Goal: Answer question/provide support

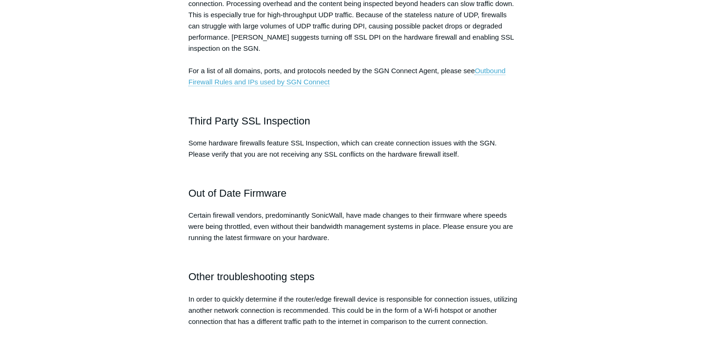
scroll to position [327, 0]
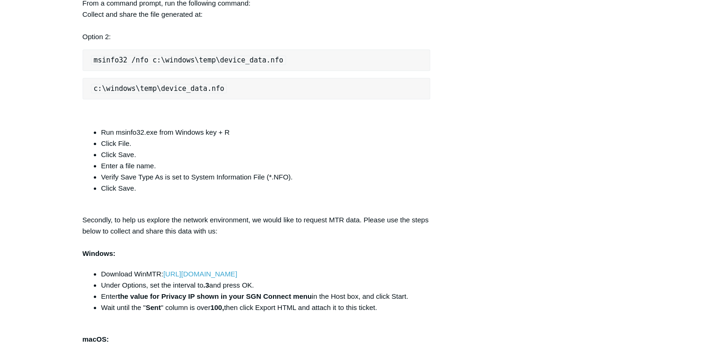
scroll to position [576, 0]
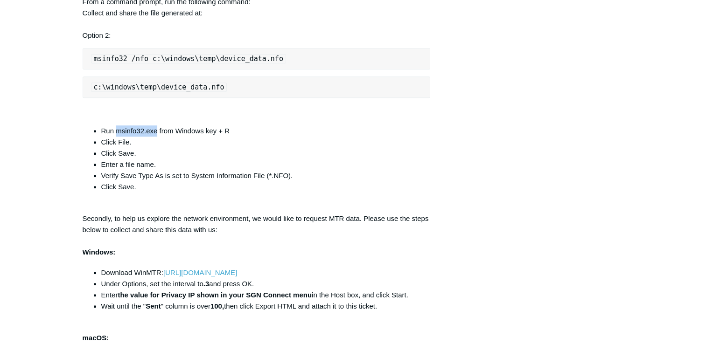
drag, startPoint x: 117, startPoint y: 129, endPoint x: 156, endPoint y: 128, distance: 39.7
click at [156, 128] on li "Run msinfo32.exe from Windows key + R" at bounding box center [265, 130] width 329 height 11
copy li "msinfo32.exe"
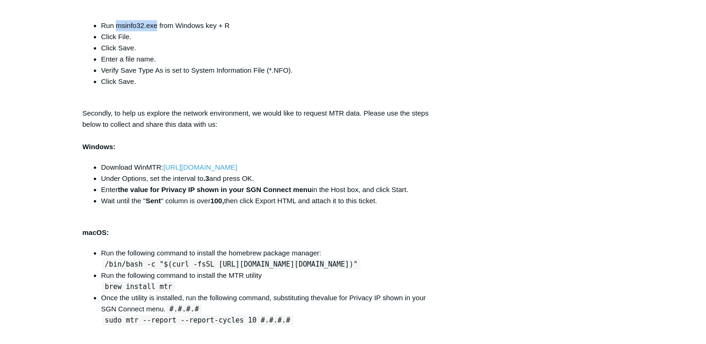
scroll to position [628, 0]
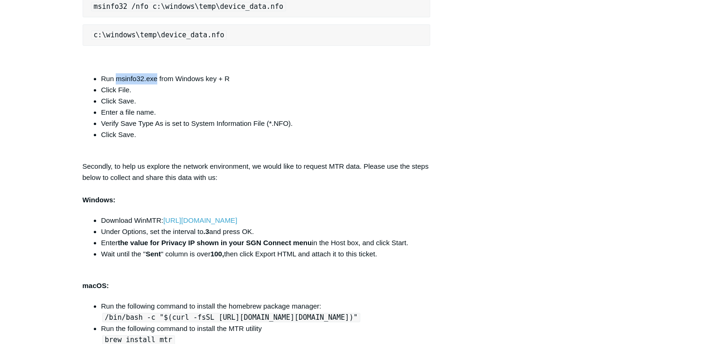
copy li "msinfo32.exe"
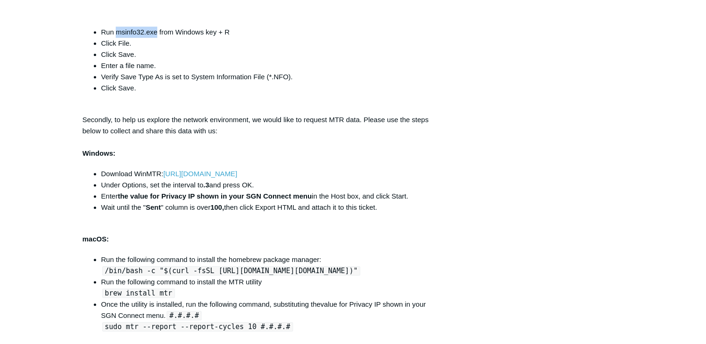
scroll to position [908, 0]
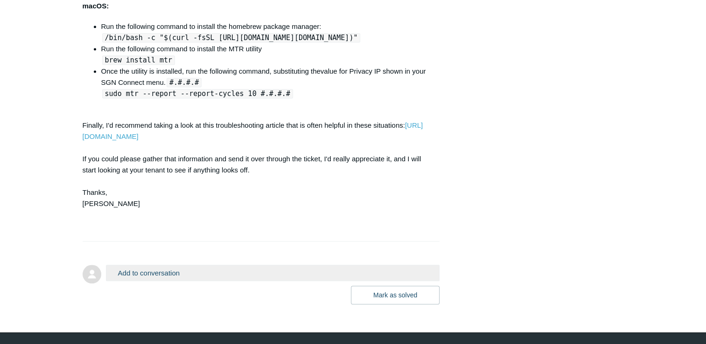
click at [146, 281] on button "Add to conversation" at bounding box center [273, 273] width 334 height 16
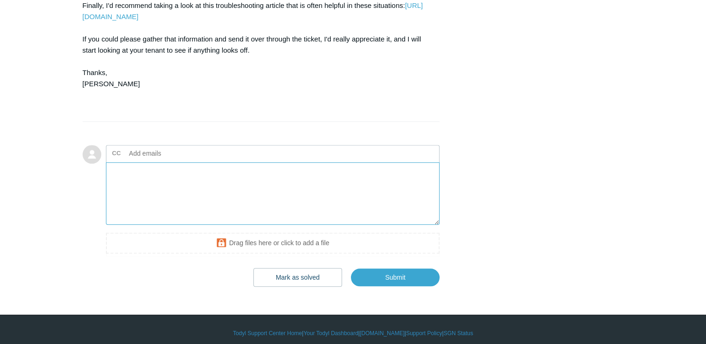
scroll to position [1057, 0]
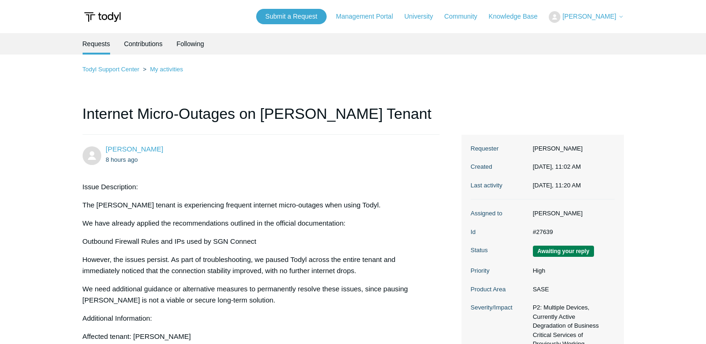
scroll to position [950, 0]
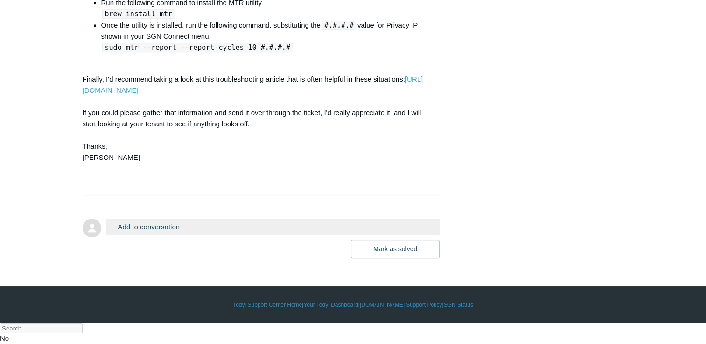
click at [150, 235] on button "Add to conversation" at bounding box center [273, 227] width 334 height 16
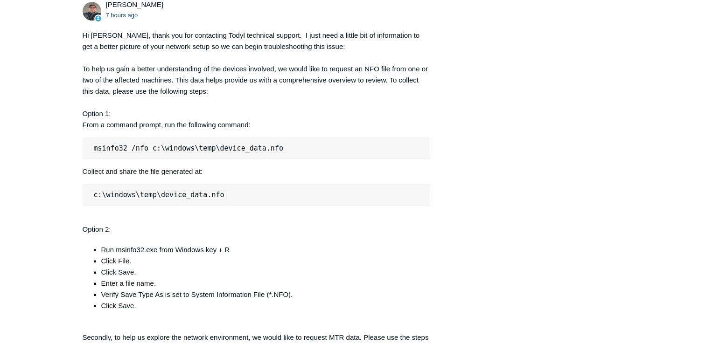
scroll to position [446, 0]
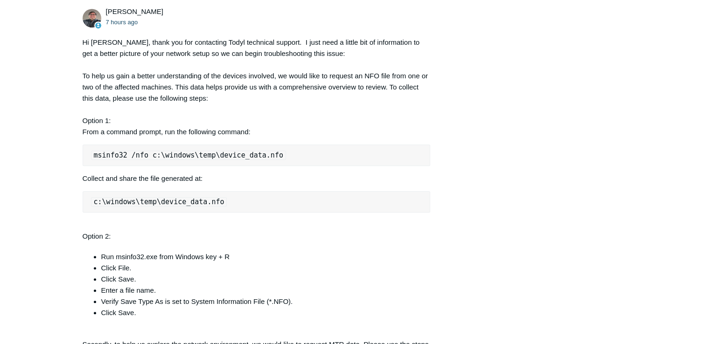
drag, startPoint x: 81, startPoint y: 42, endPoint x: 213, endPoint y: 102, distance: 144.7
click at [213, 102] on main "Requests Contributions Following Todyl Support Center My activities Internet Mi…" at bounding box center [353, 258] width 706 height 1342
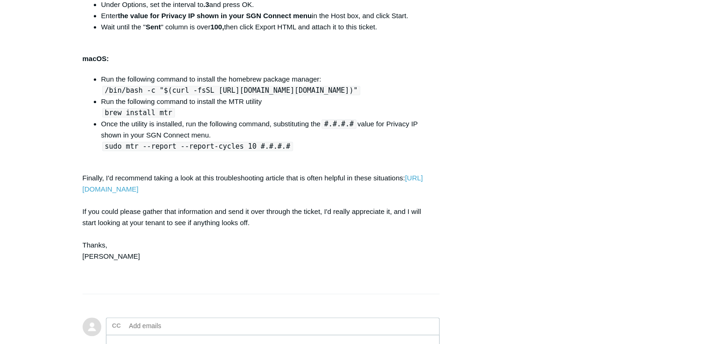
scroll to position [1099, 0]
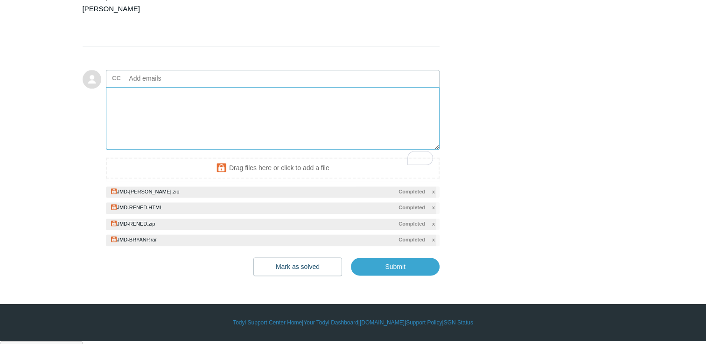
click at [169, 131] on textarea "To enrich screen reader interactions, please activate Accessibility in Grammarl…" at bounding box center [273, 118] width 334 height 63
paste textarea "Hello Todyl Support Team, Please find attached the requested information collec…"
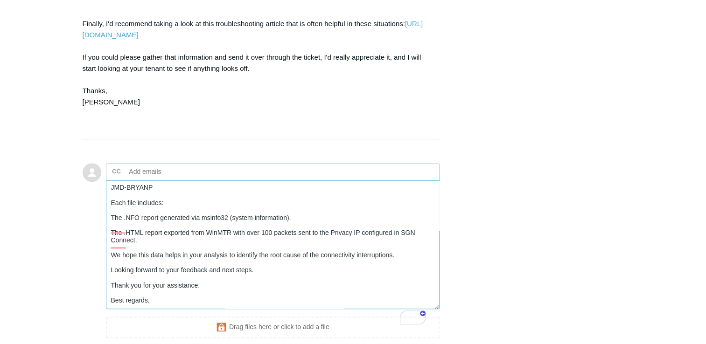
scroll to position [0, 0]
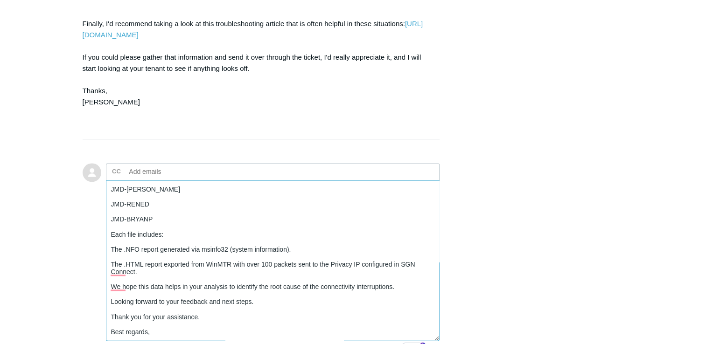
drag, startPoint x: 438, startPoint y: 262, endPoint x: 288, endPoint y: 322, distance: 161.2
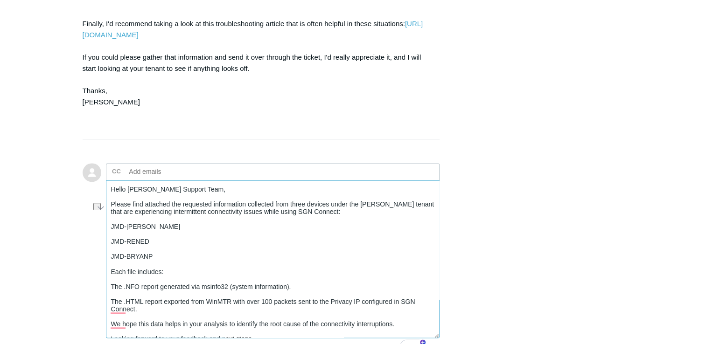
drag, startPoint x: 129, startPoint y: 210, endPoint x: 185, endPoint y: 209, distance: 56.0
click at [185, 209] on textarea "Hello Todyl Support Team, Please find attached the requested information collec…" at bounding box center [273, 260] width 334 height 158
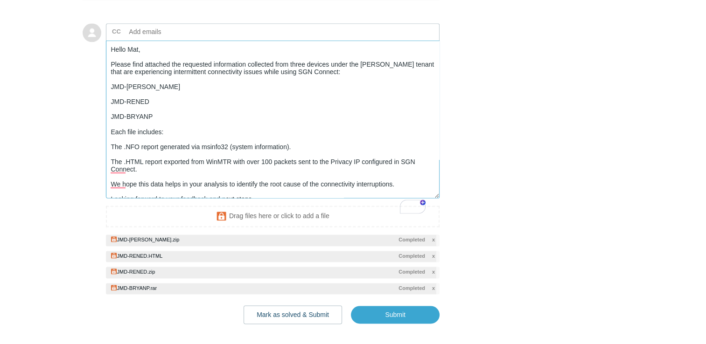
click at [125, 74] on textarea "Hello Mat, Please find attached the requested information collected from three …" at bounding box center [273, 120] width 334 height 158
click at [131, 66] on textarea "Hi Mat, Please find attached the requested information collected from three dev…" at bounding box center [273, 120] width 334 height 158
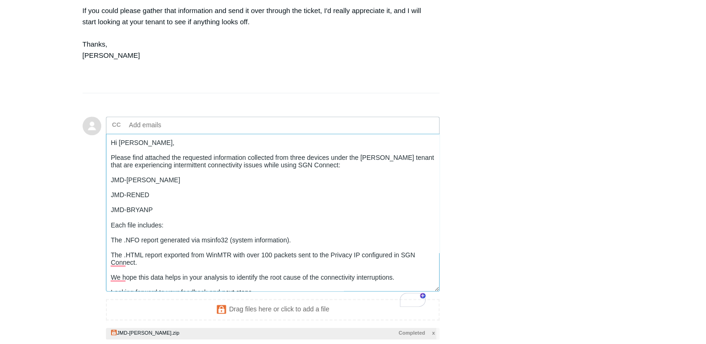
type textarea "Hi Matt, Please find attached the requested information collected from three de…"
drag, startPoint x: 141, startPoint y: 176, endPoint x: 107, endPoint y: 178, distance: 34.1
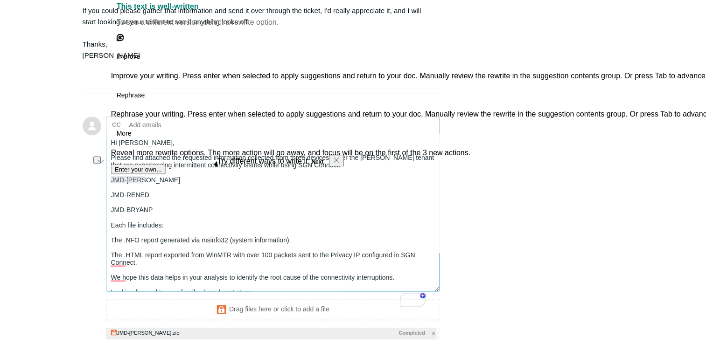
click at [182, 214] on textarea "Hi Matt, Please find attached the requested information collected from three de…" at bounding box center [273, 213] width 334 height 158
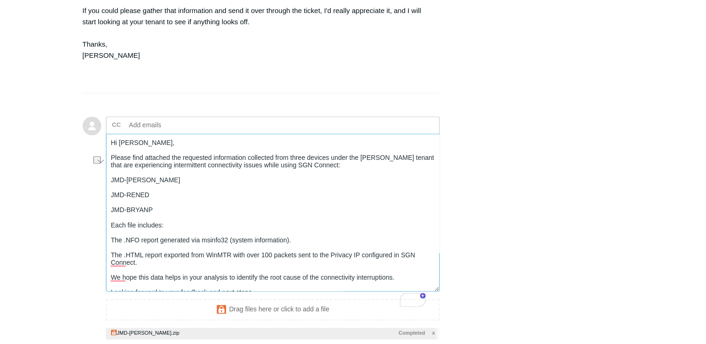
drag, startPoint x: 140, startPoint y: 176, endPoint x: 106, endPoint y: 177, distance: 34.1
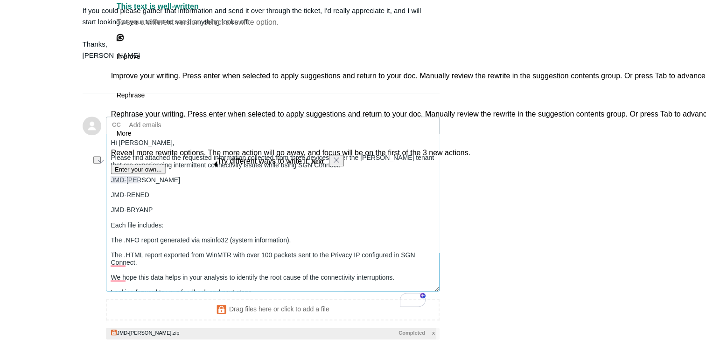
click at [186, 200] on textarea "Hi Matt, Please find attached the requested information collected from three de…" at bounding box center [273, 213] width 334 height 158
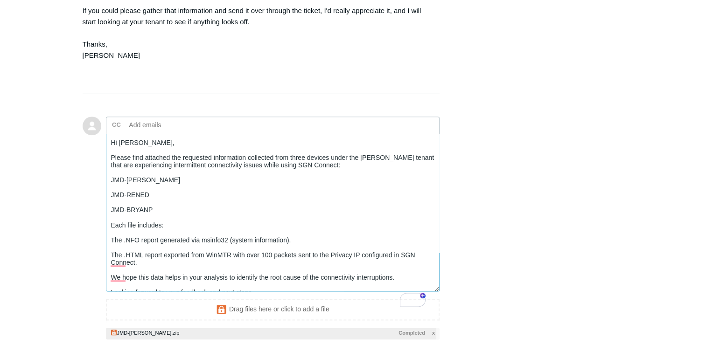
click at [168, 176] on textarea "Hi Matt, Please find attached the requested information collected from three de…" at bounding box center [273, 213] width 334 height 158
click at [184, 207] on textarea "Hi Matt, I attached the requested information collected from three devices unde…" at bounding box center [273, 213] width 334 height 158
click at [121, 262] on textarea "Hi Matt, I attached the requested information collected from three devices unde…" at bounding box center [273, 213] width 334 height 158
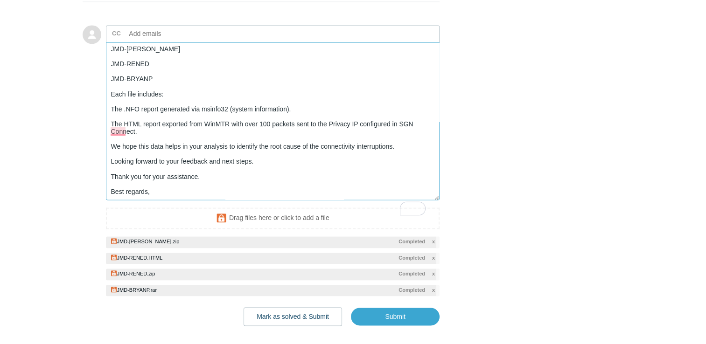
scroll to position [1146, 0]
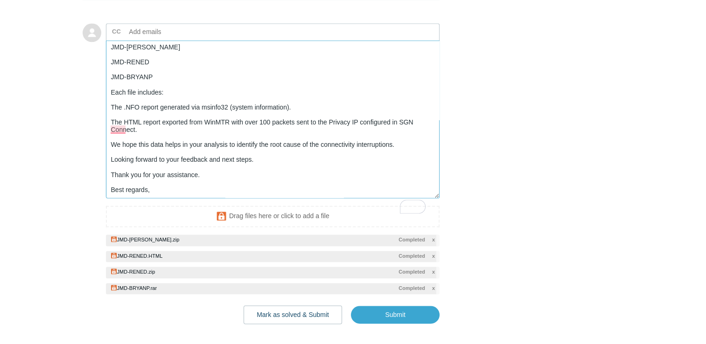
click at [162, 198] on textarea "Hi Matt, I attached the requested information collected from three devices unde…" at bounding box center [273, 120] width 334 height 158
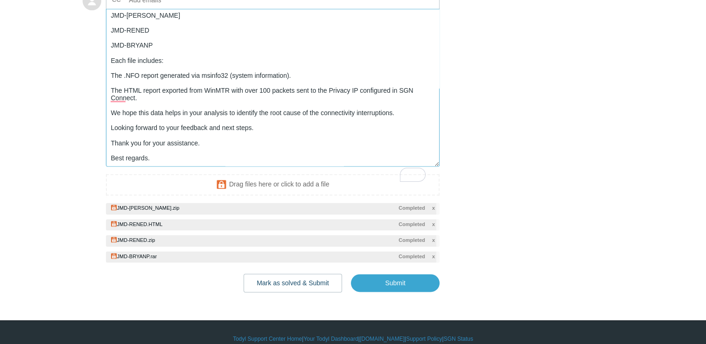
scroll to position [1213, 0]
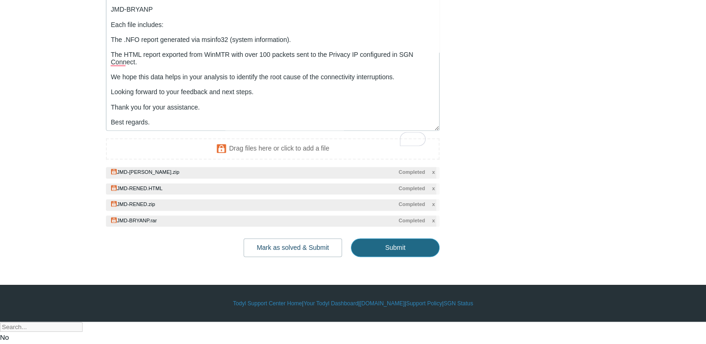
click at [376, 257] on input "Submit" at bounding box center [395, 247] width 89 height 19
type textarea "Hi Matt, I attached the requested information collected from three devices unde…"
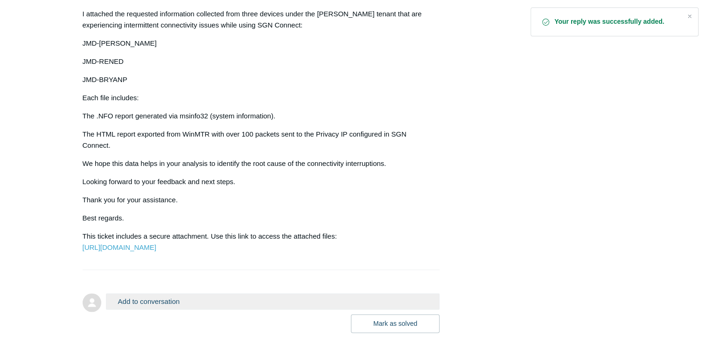
scroll to position [1260, 0]
